Goal: Browse casually

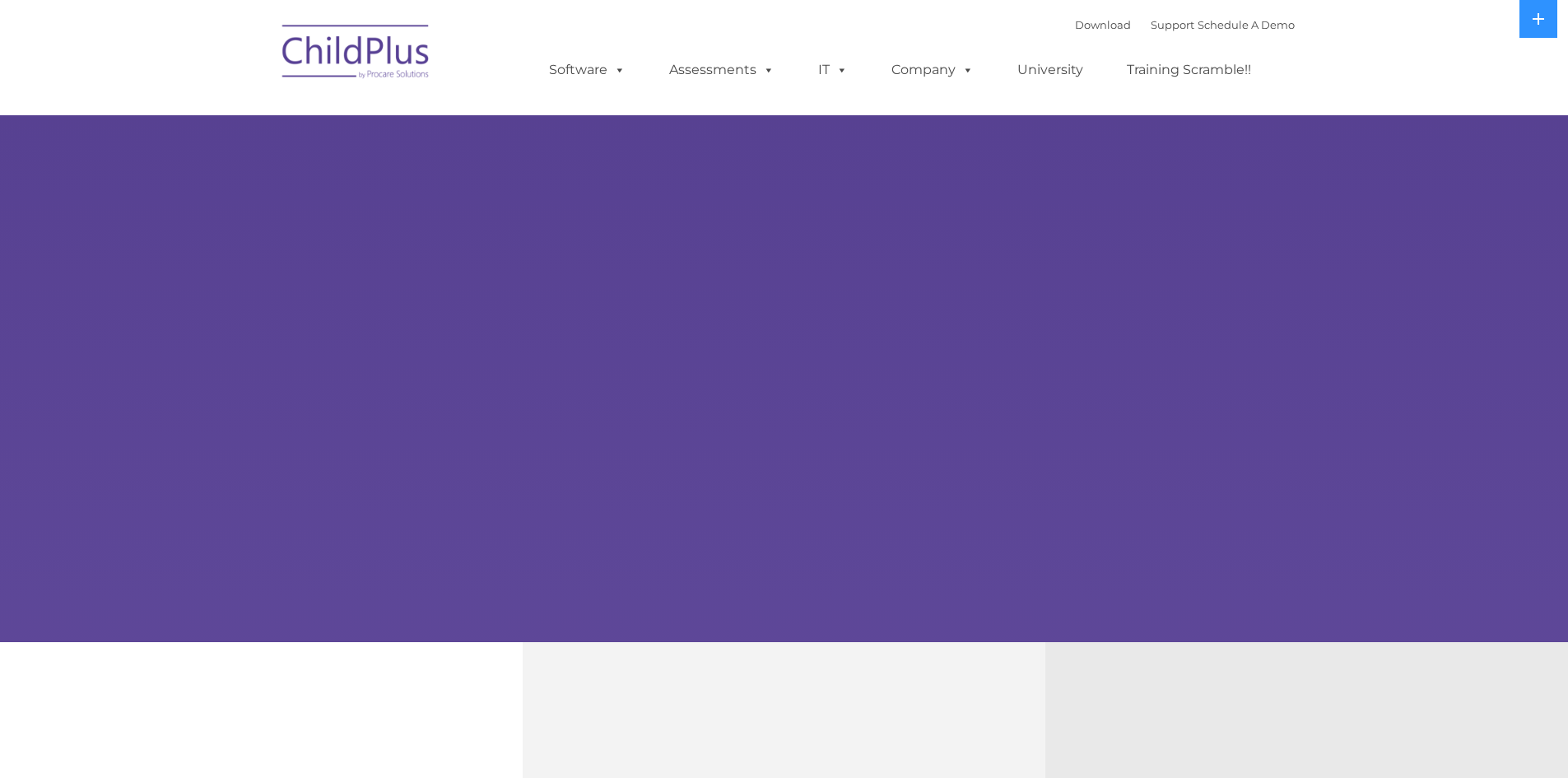
select select "MEDIUM"
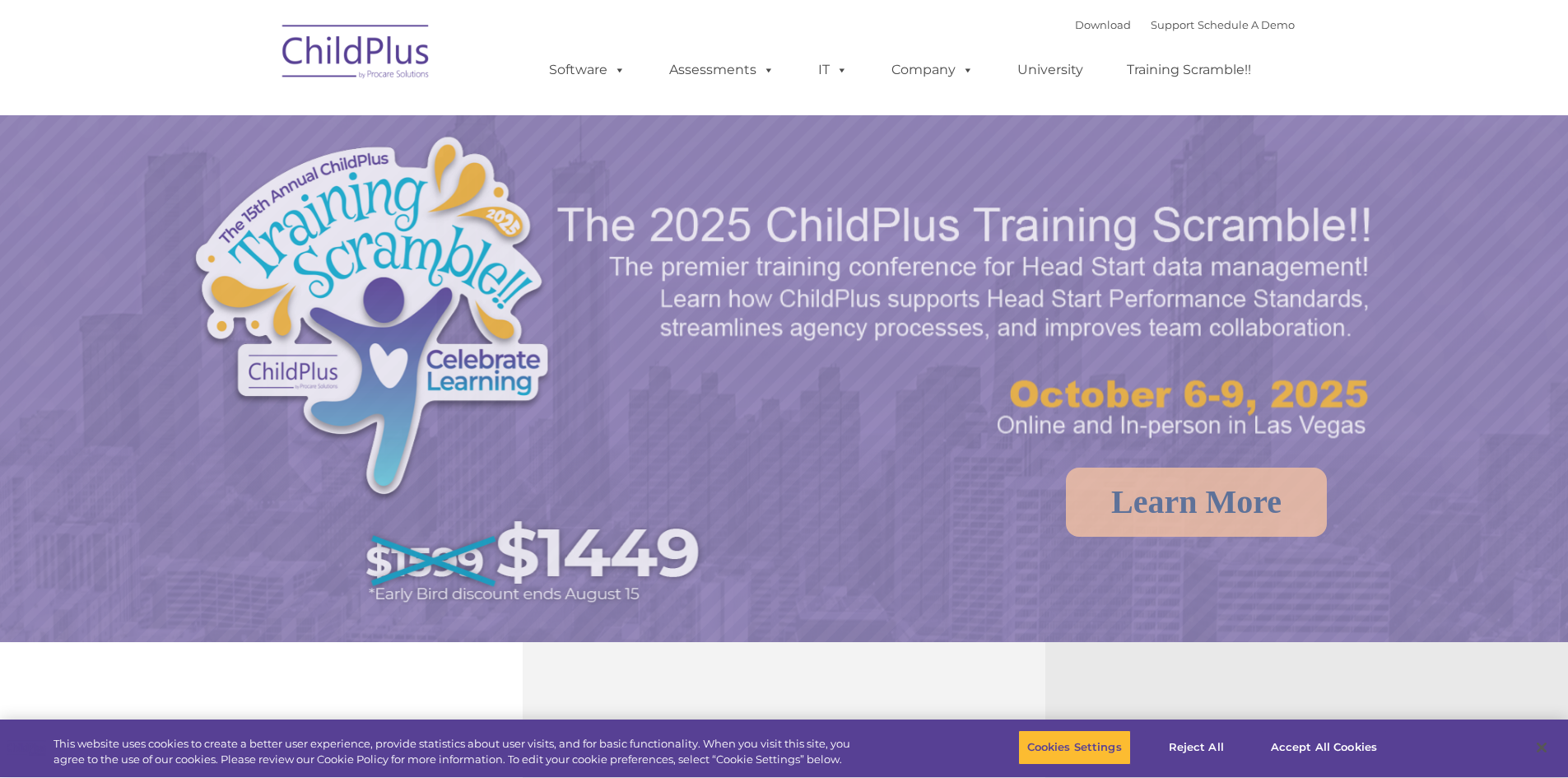
select select "MEDIUM"
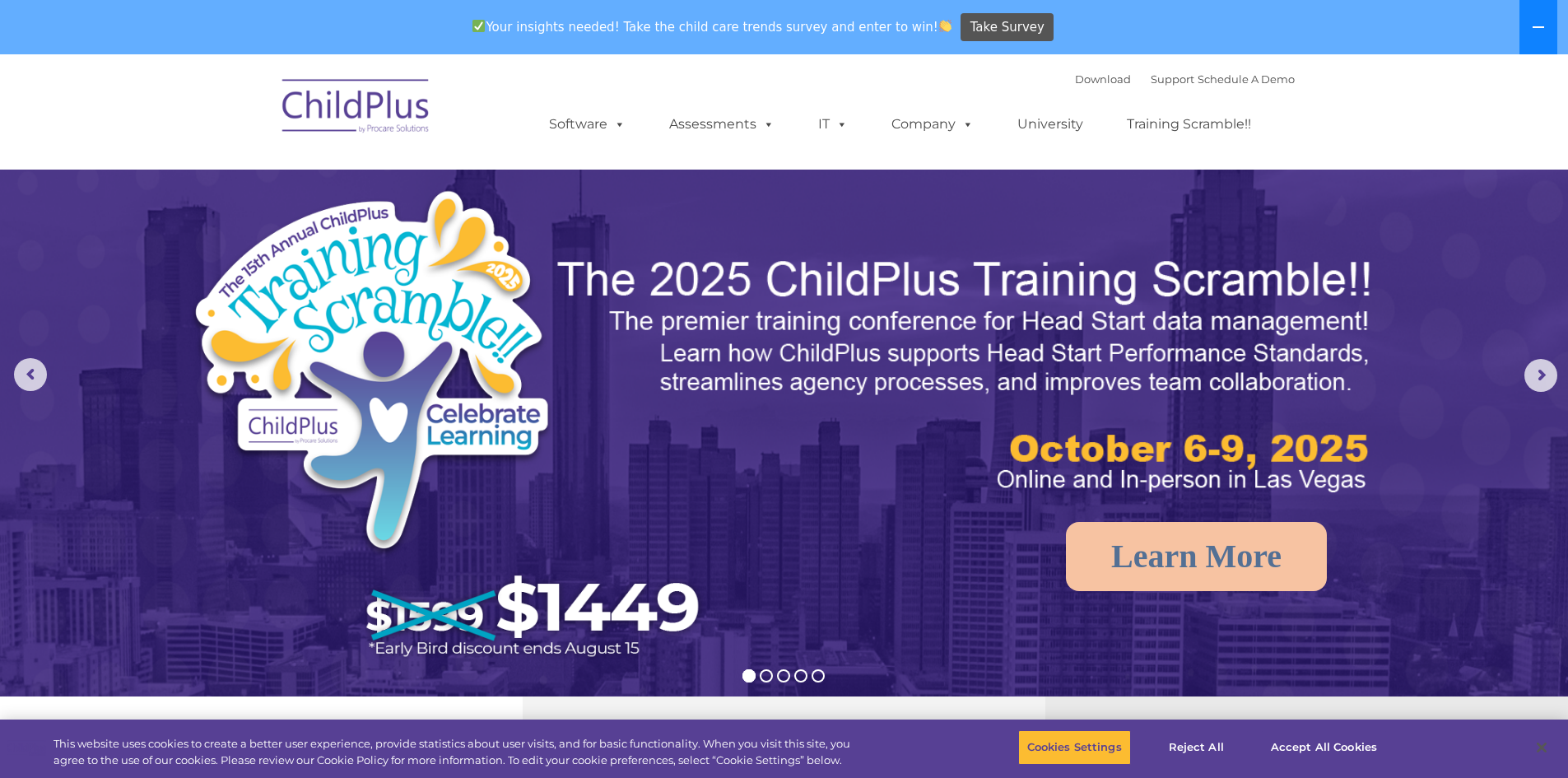
click at [1536, 30] on icon at bounding box center [1538, 27] width 13 height 13
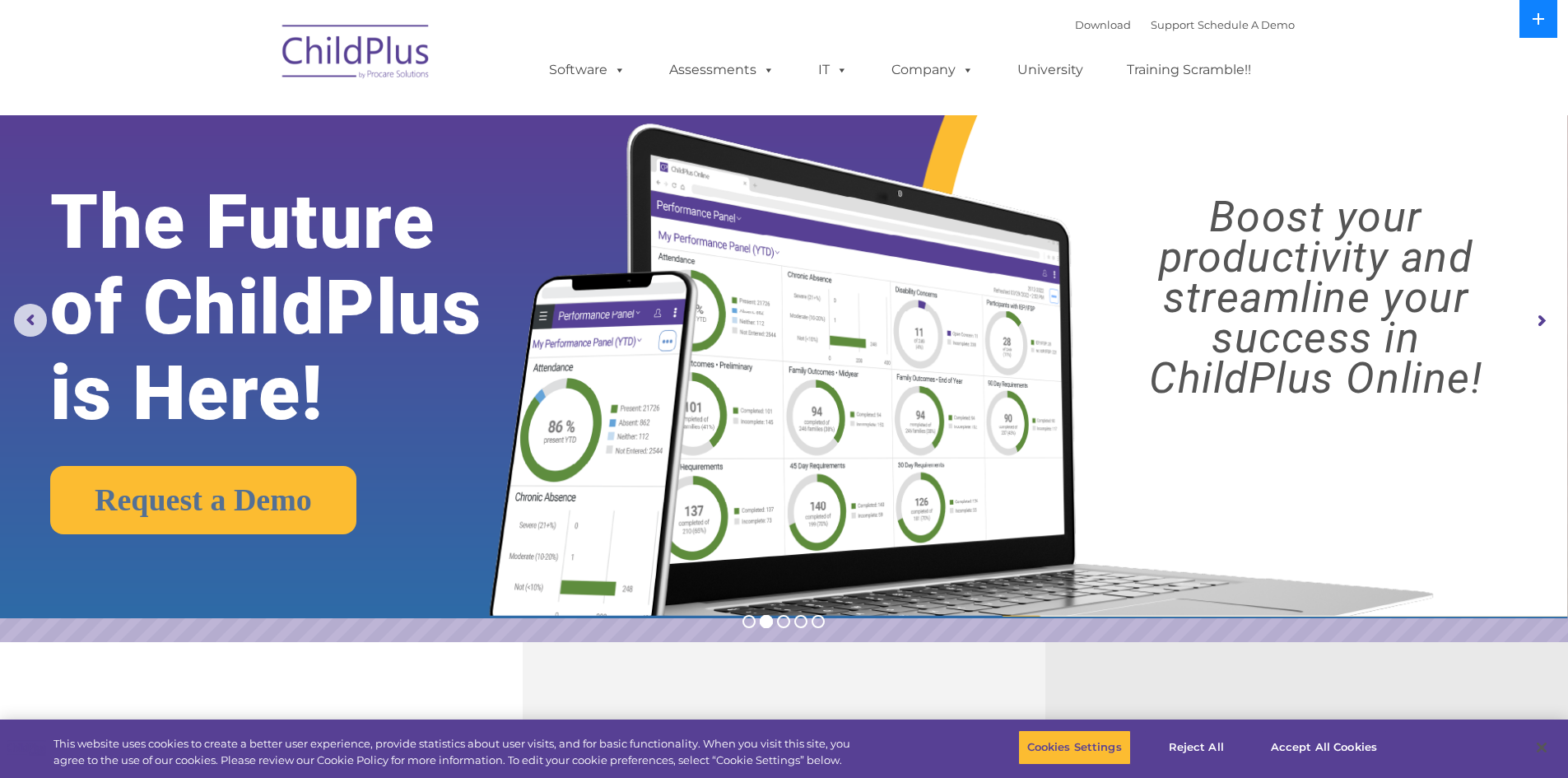
click at [1536, 30] on button at bounding box center [1538, 19] width 38 height 38
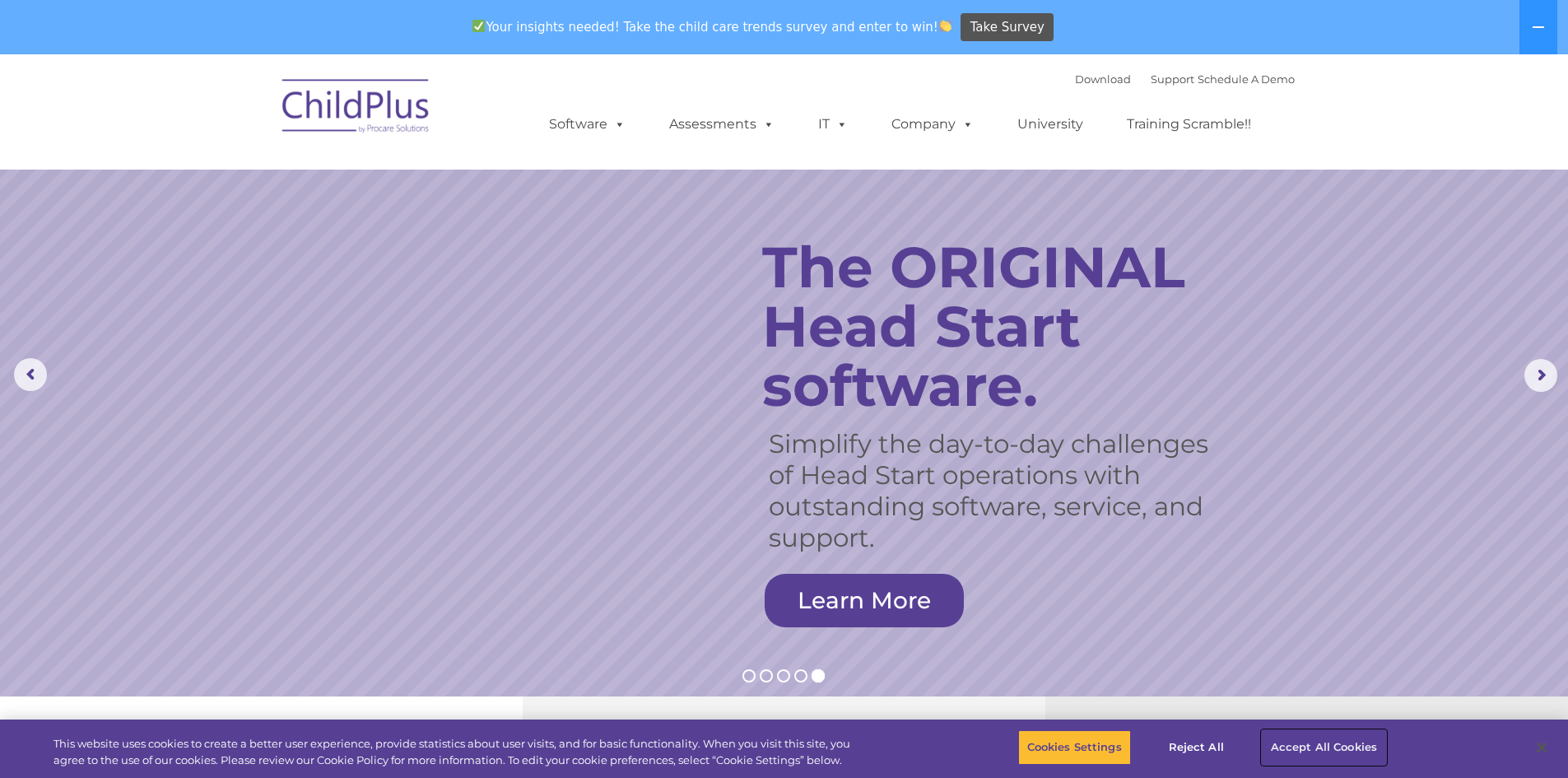
click at [1305, 747] on button "Accept All Cookies" at bounding box center [1324, 747] width 124 height 35
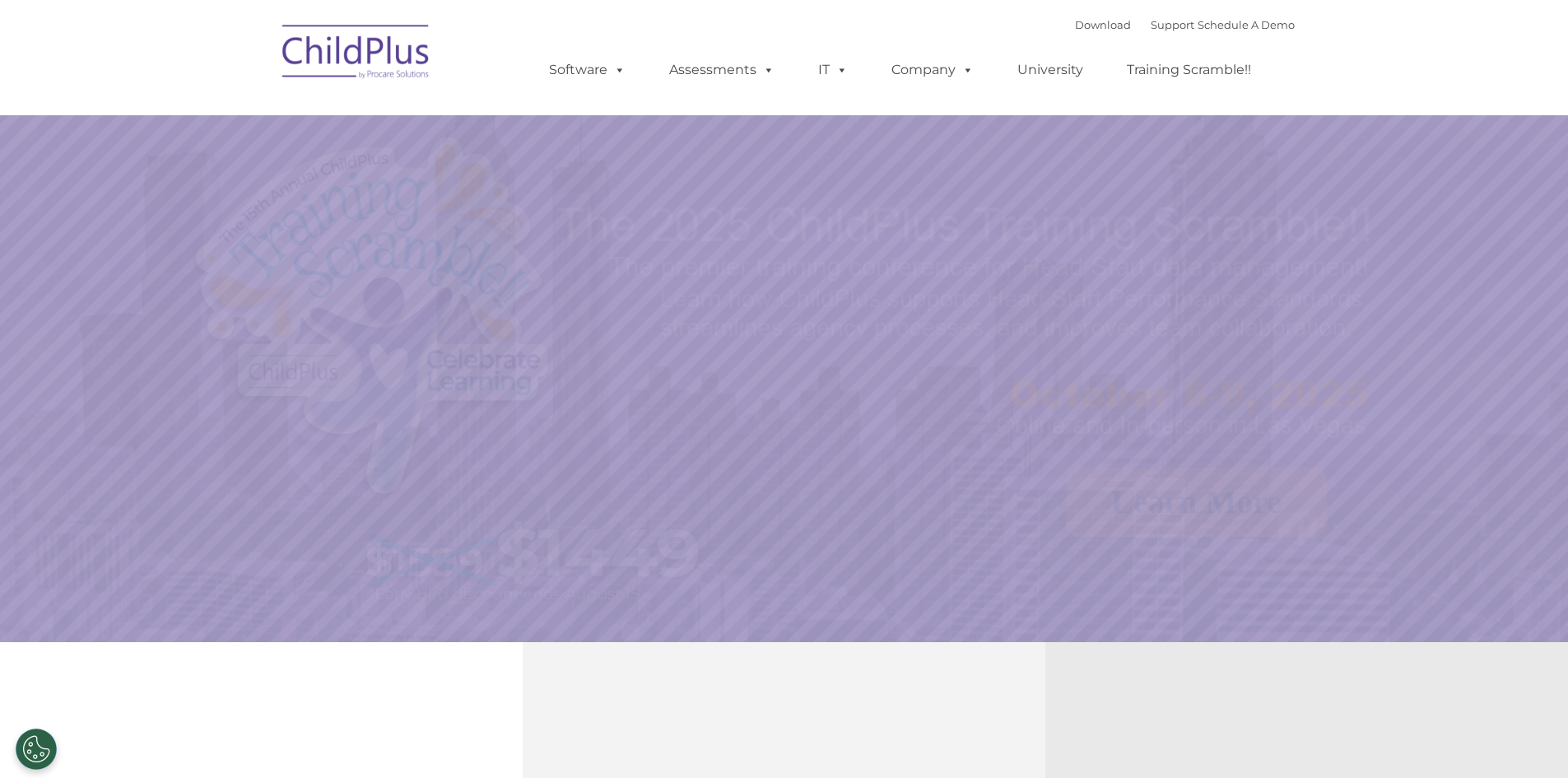
select select "MEDIUM"
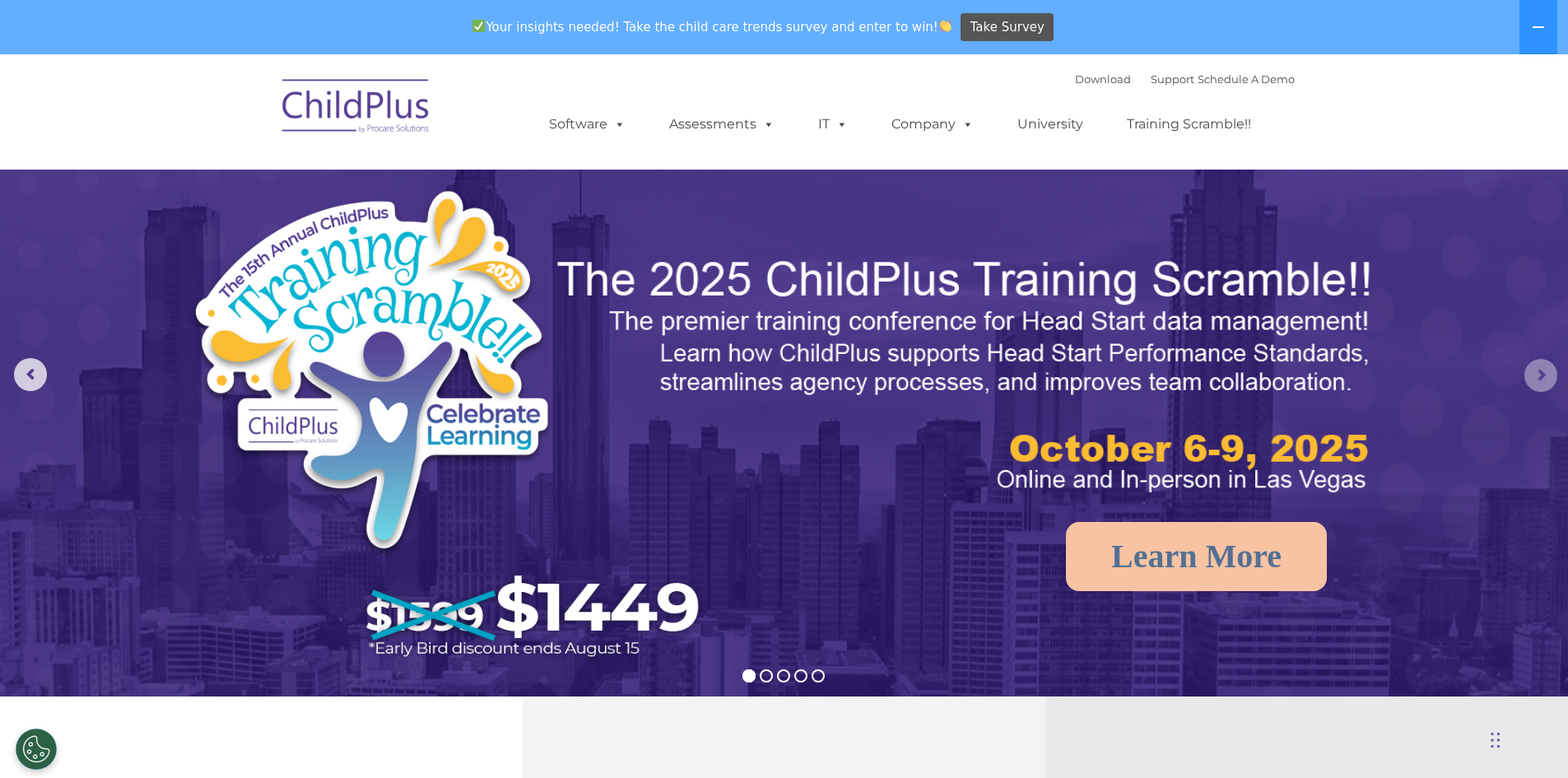
click at [1543, 372] on rs-arrow at bounding box center [1541, 375] width 33 height 33
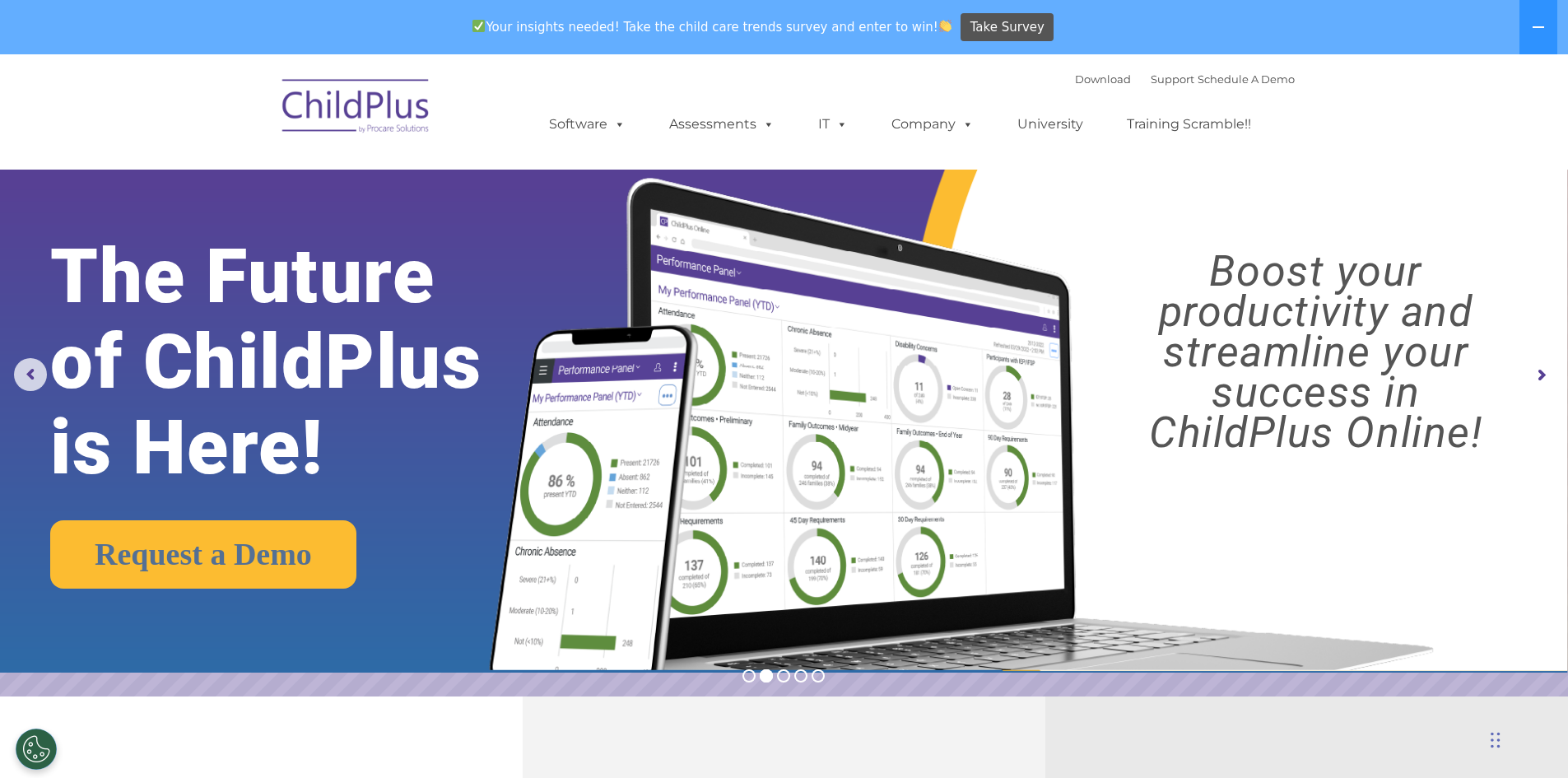
click at [1541, 371] on rs-arrow at bounding box center [1541, 375] width 33 height 33
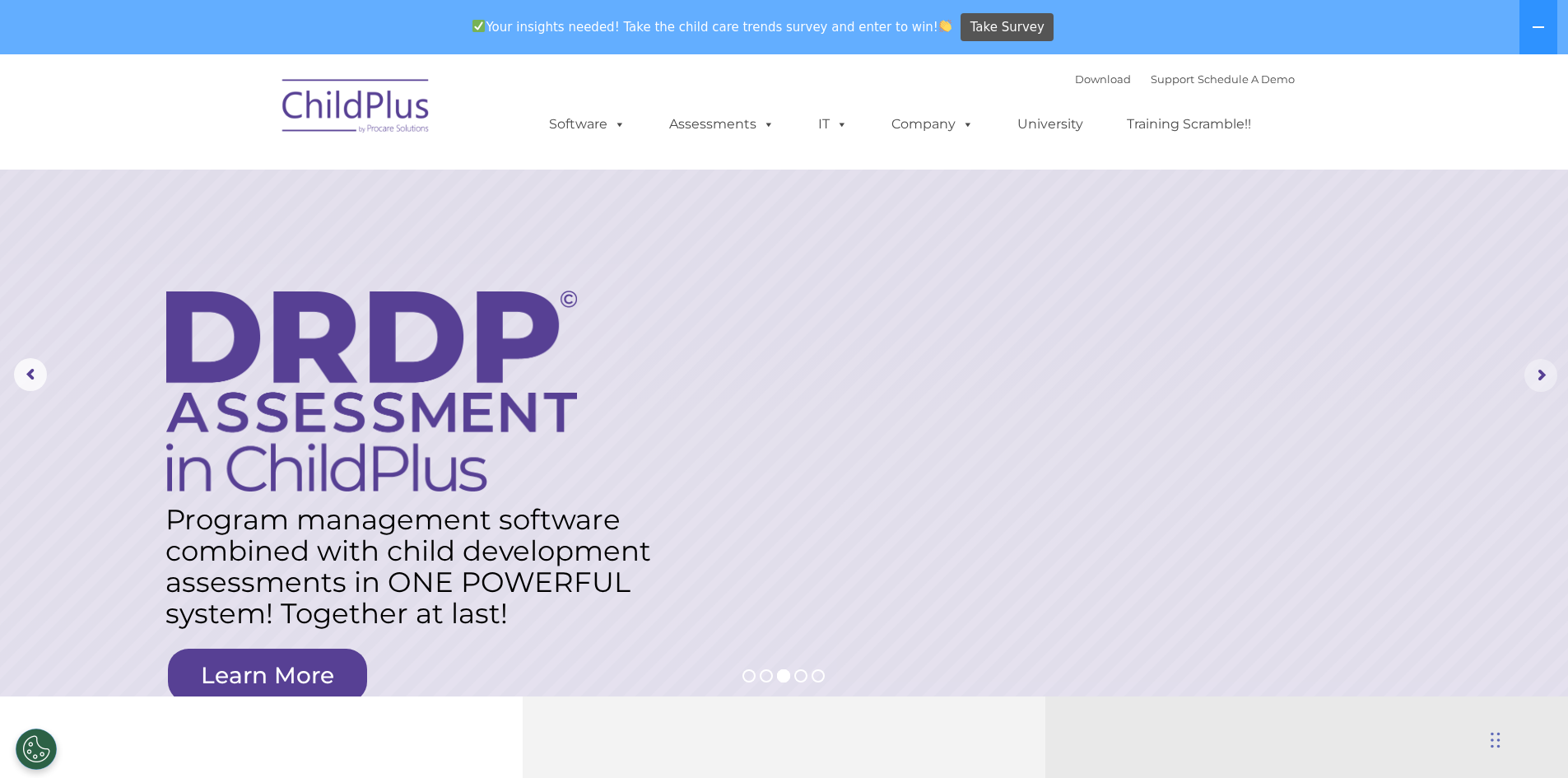
click at [1537, 374] on rs-arrow at bounding box center [1541, 375] width 33 height 33
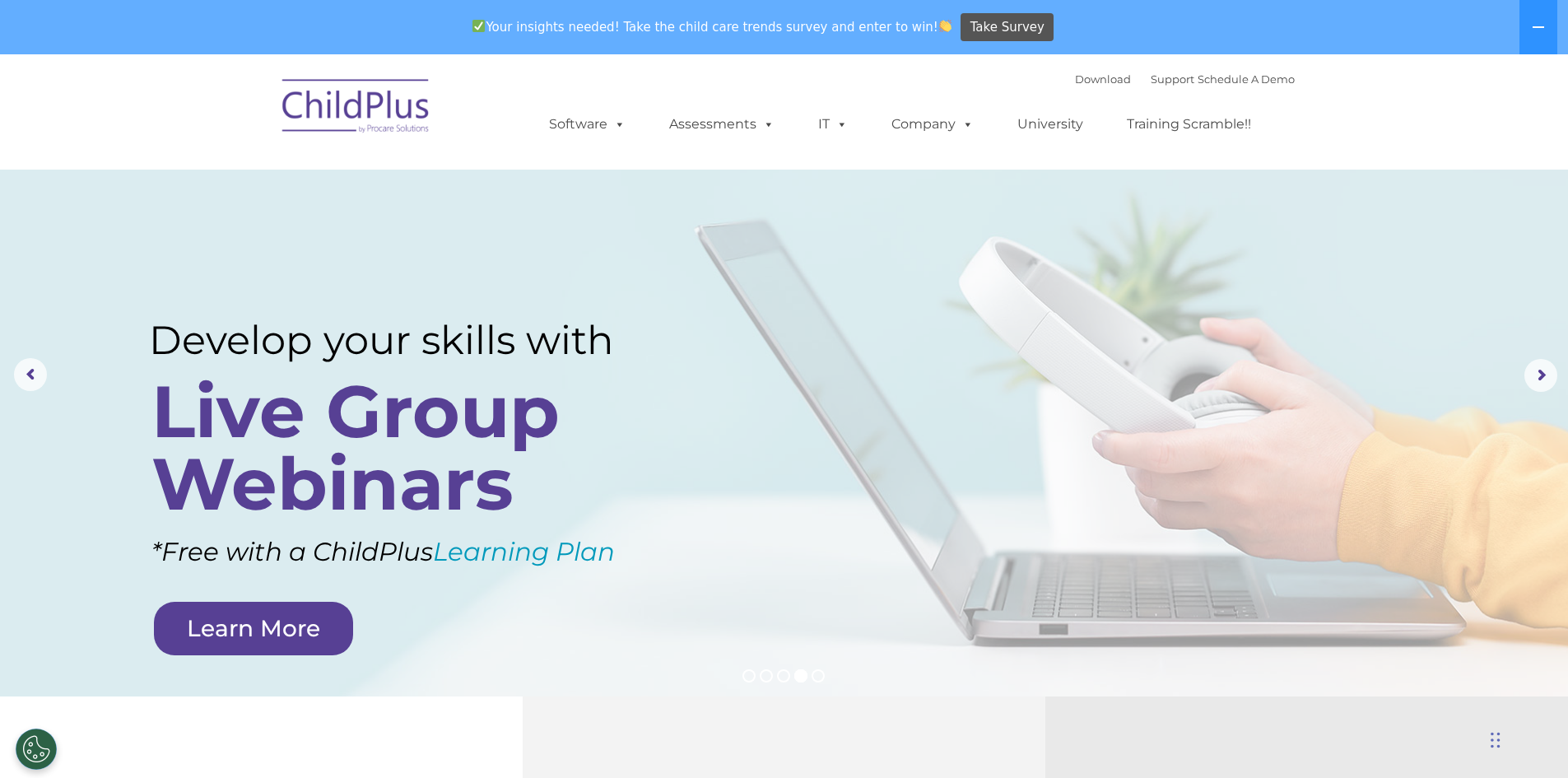
click at [1496, 746] on div "Chat Widget" at bounding box center [1433, 689] width 269 height 178
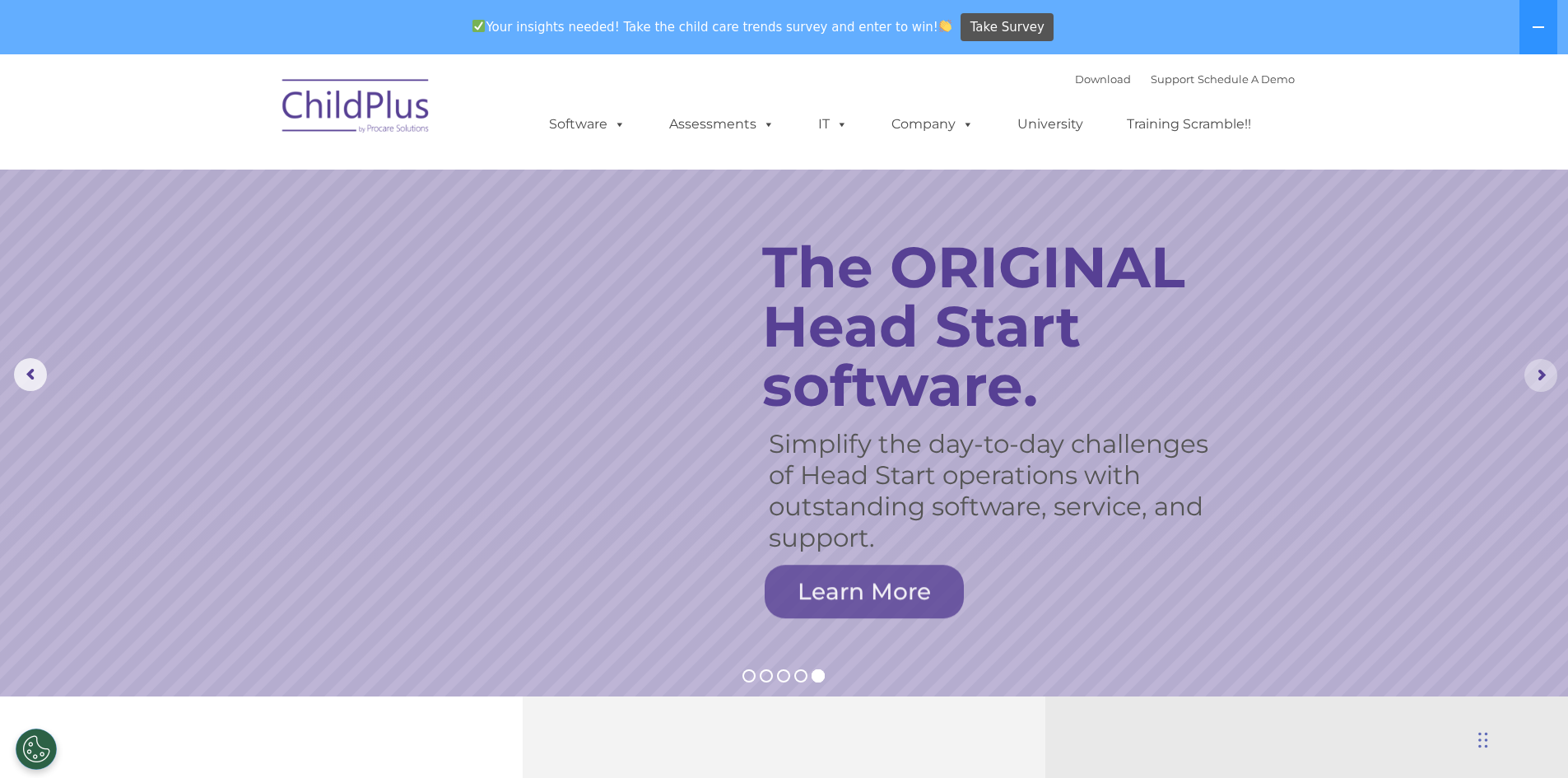
click at [1546, 375] on rs-arrow at bounding box center [1541, 375] width 33 height 33
